Goal: Information Seeking & Learning: Find specific fact

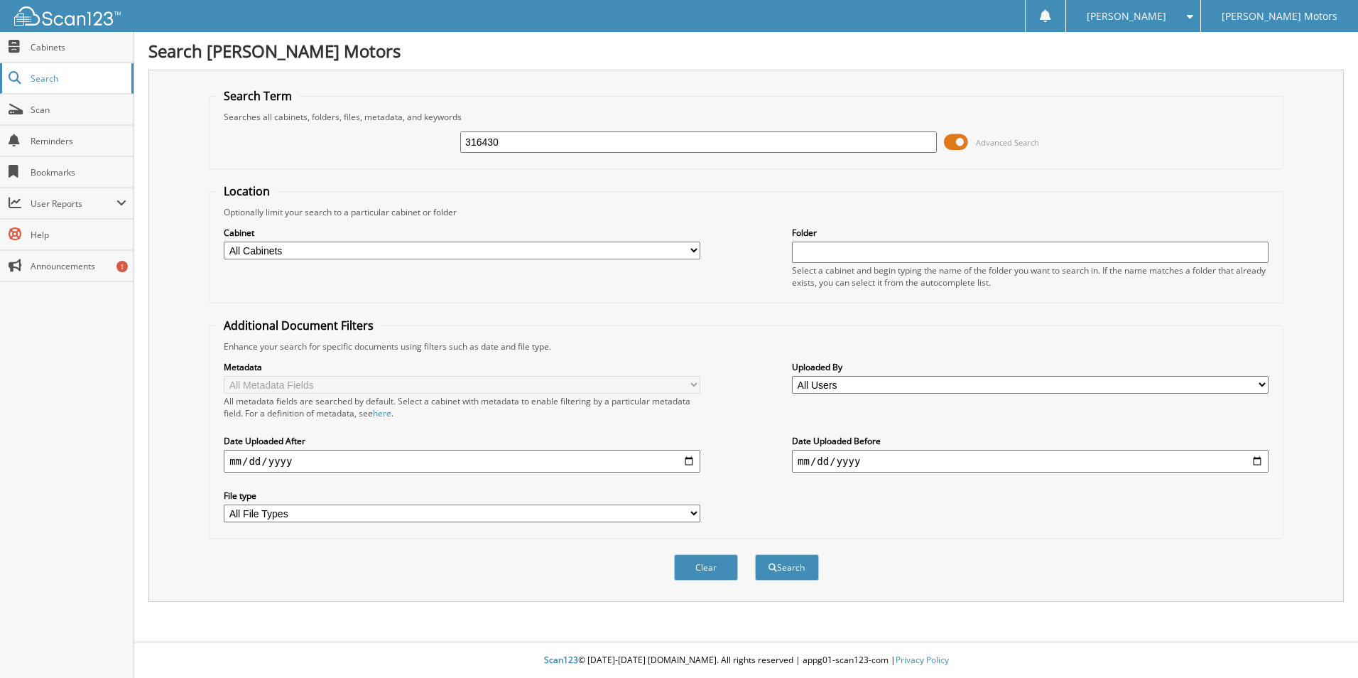
type input "316430"
click at [82, 72] on span "Search" at bounding box center [78, 78] width 94 height 12
click at [789, 560] on button "Search" at bounding box center [787, 567] width 64 height 26
click at [585, 153] on div at bounding box center [698, 142] width 477 height 24
click at [582, 143] on input "text" at bounding box center [698, 141] width 477 height 21
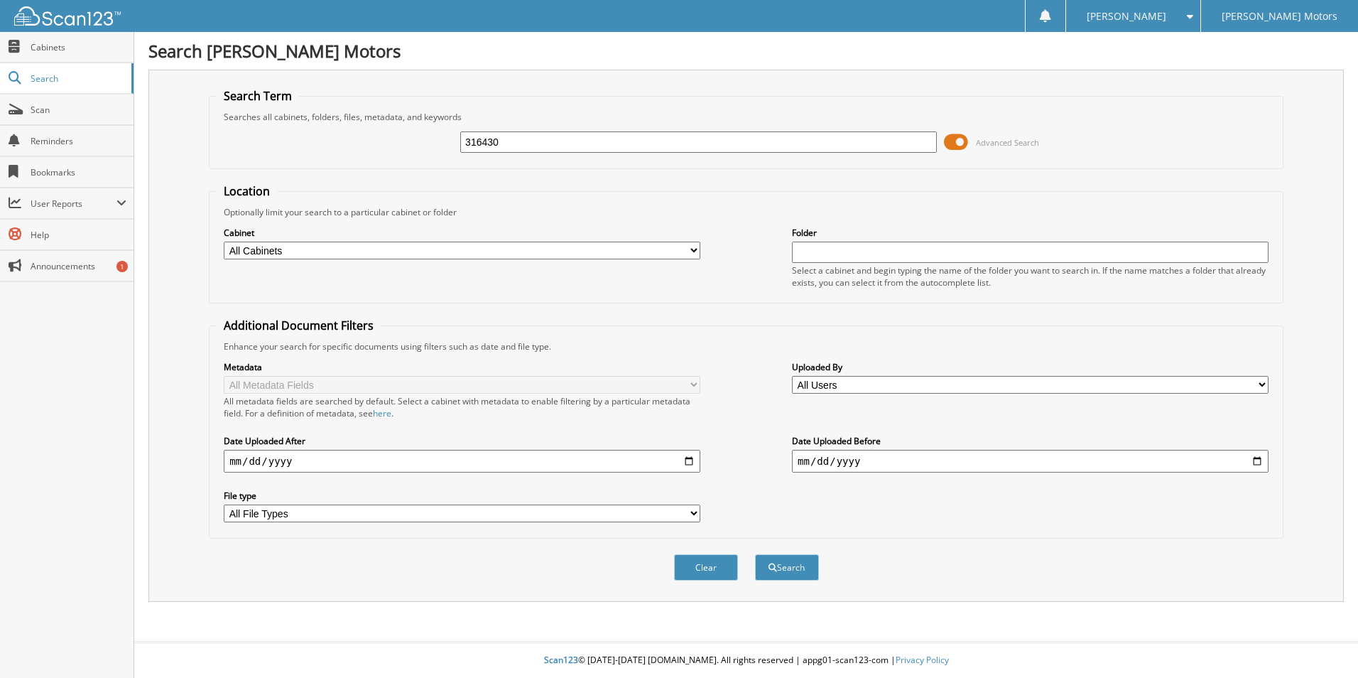
type input "316430"
click at [755, 554] on button "Search" at bounding box center [787, 567] width 64 height 26
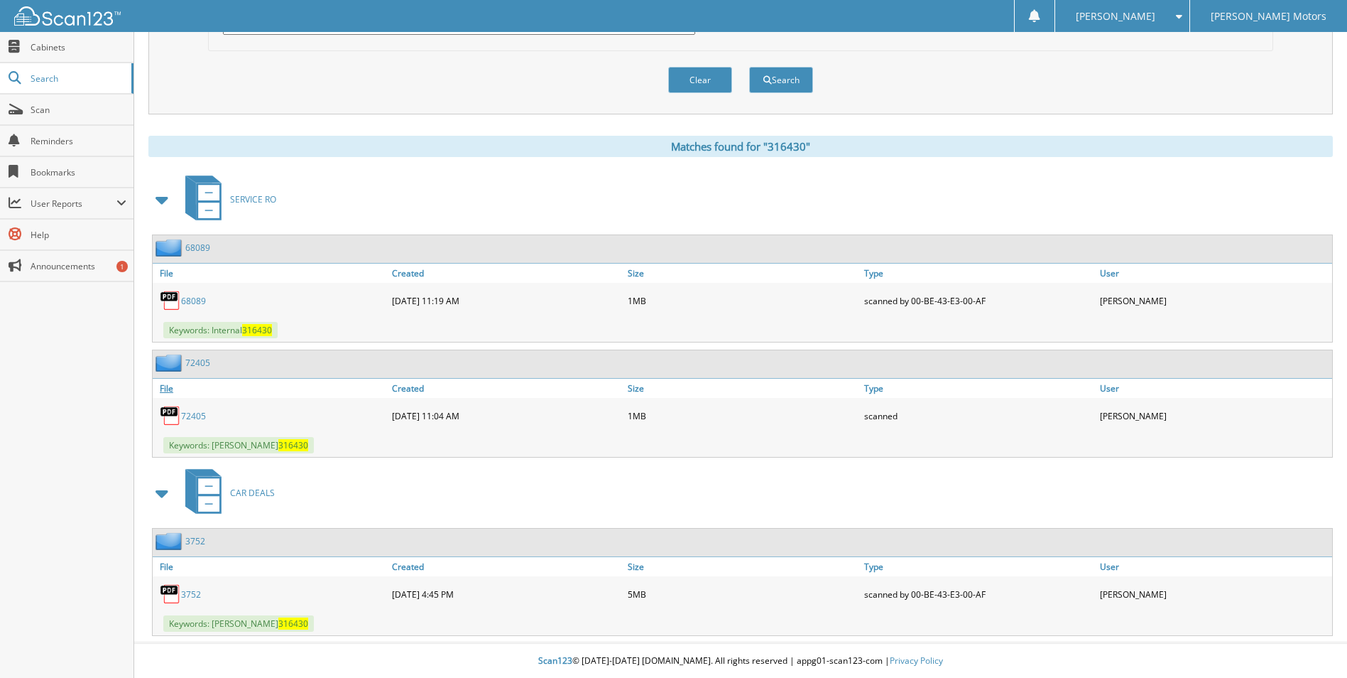
scroll to position [489, 0]
click at [192, 593] on link "3752" at bounding box center [191, 593] width 20 height 12
